Goal: Task Accomplishment & Management: Use online tool/utility

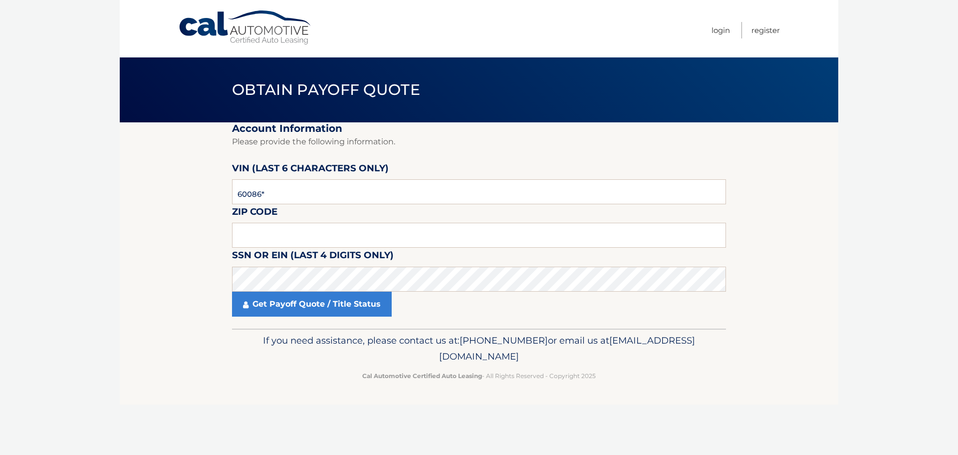
type input "600865"
click at [253, 239] on input "text" at bounding box center [479, 235] width 494 height 25
type input "11361"
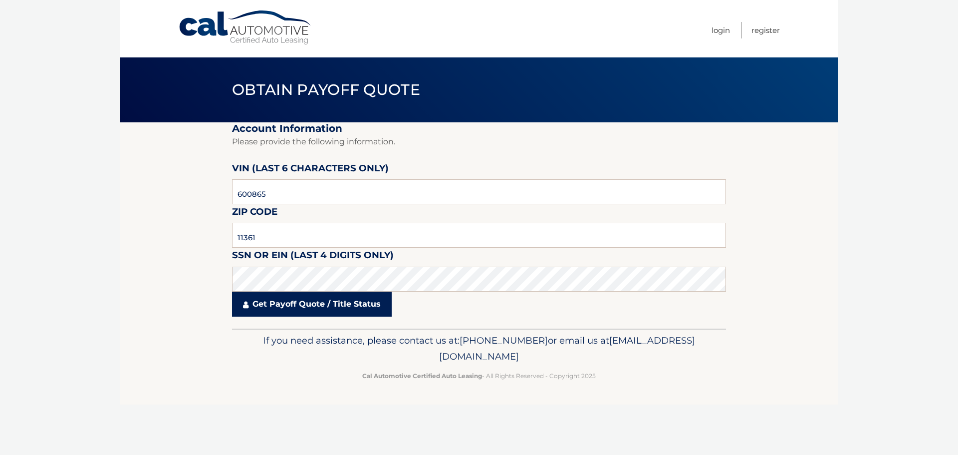
click at [292, 307] on link "Get Payoff Quote / Title Status" at bounding box center [312, 303] width 160 height 25
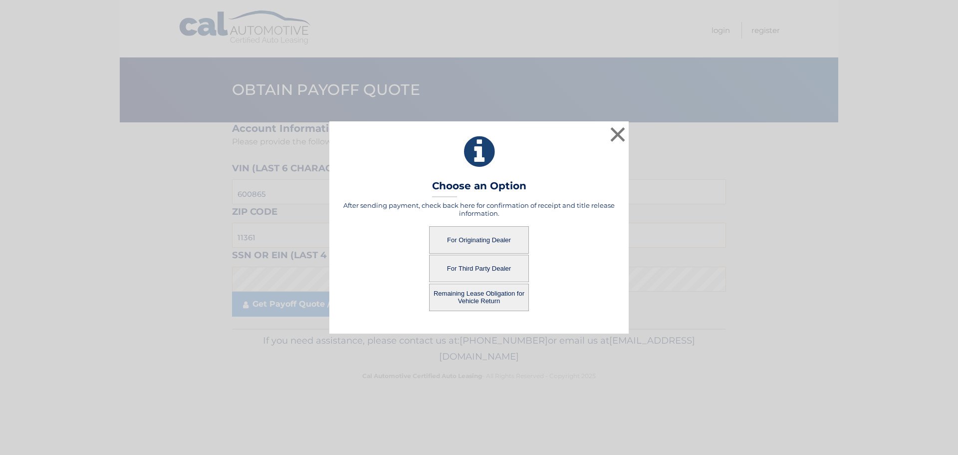
click at [478, 241] on button "For Originating Dealer" at bounding box center [479, 239] width 100 height 27
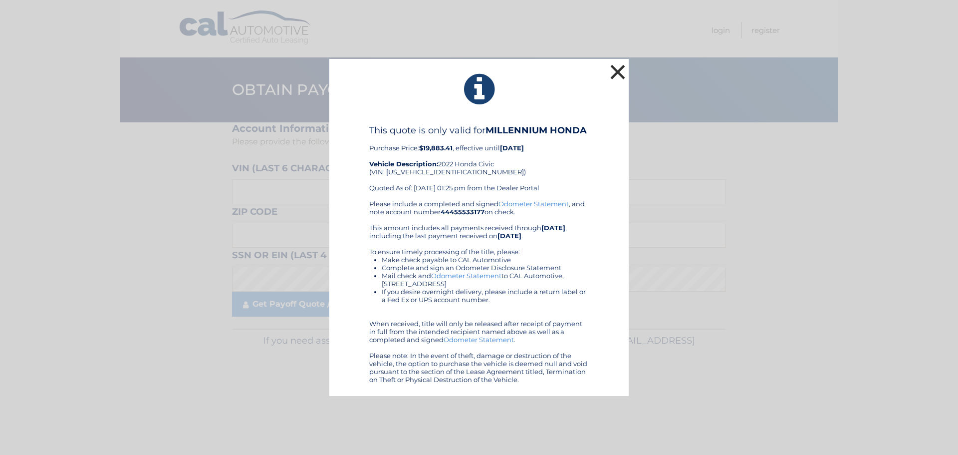
click at [617, 69] on button "×" at bounding box center [618, 72] width 20 height 20
